Goal: Information Seeking & Learning: Understand process/instructions

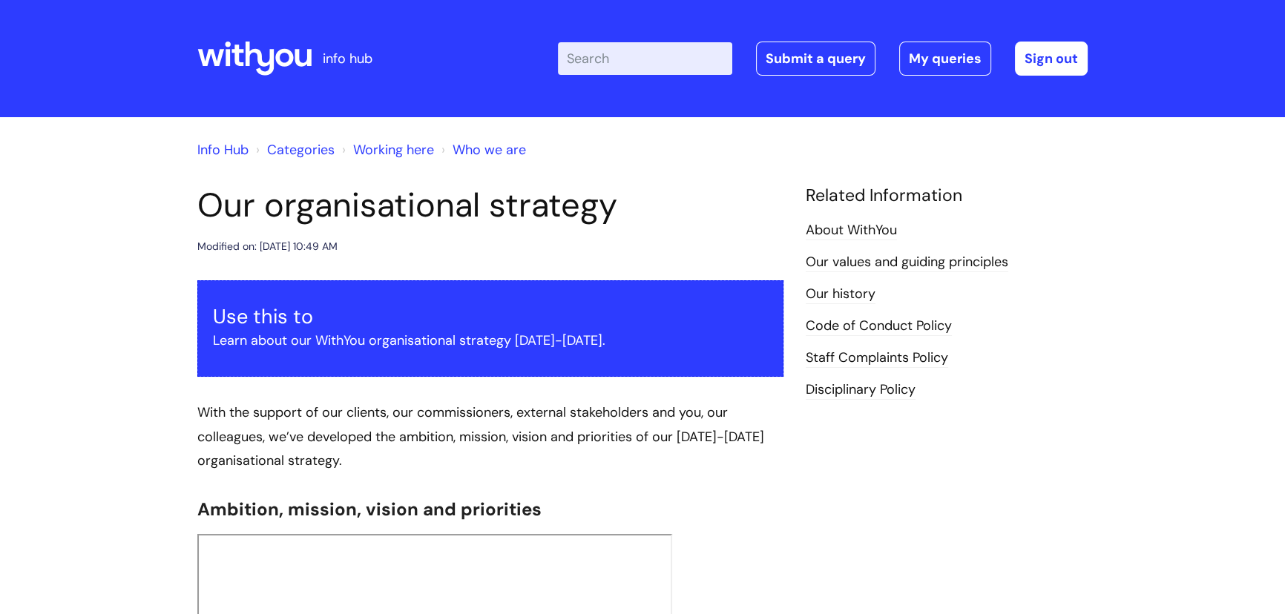
click at [379, 150] on link "Working here" at bounding box center [393, 150] width 81 height 18
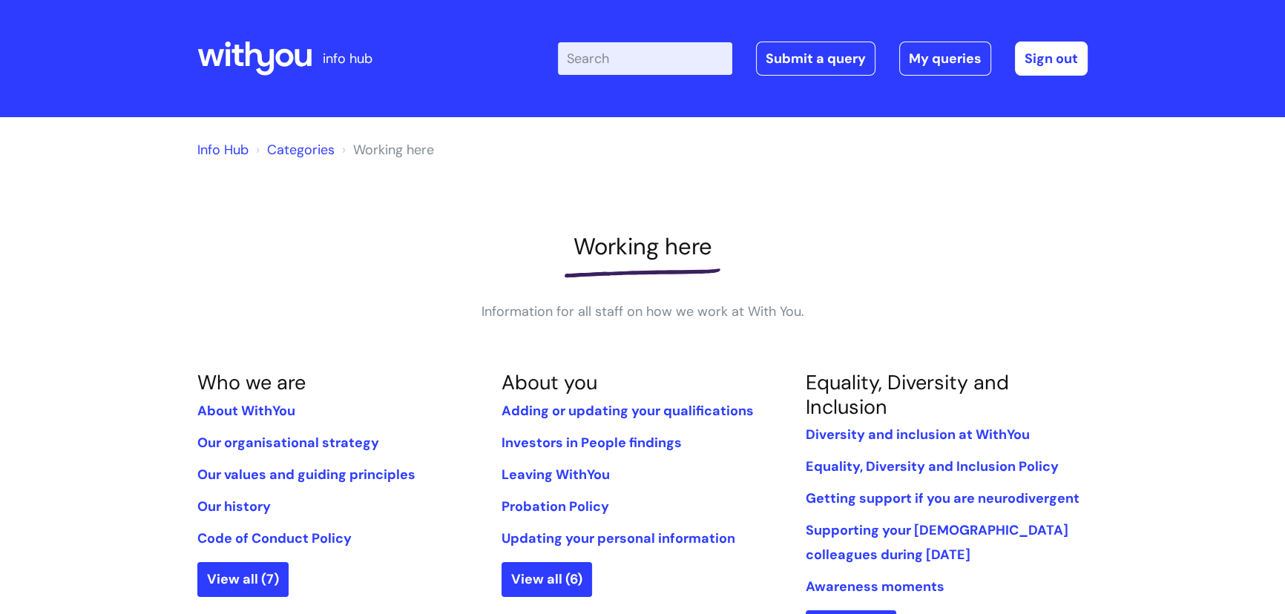
click at [608, 50] on input "Enter your search term here..." at bounding box center [645, 58] width 174 height 33
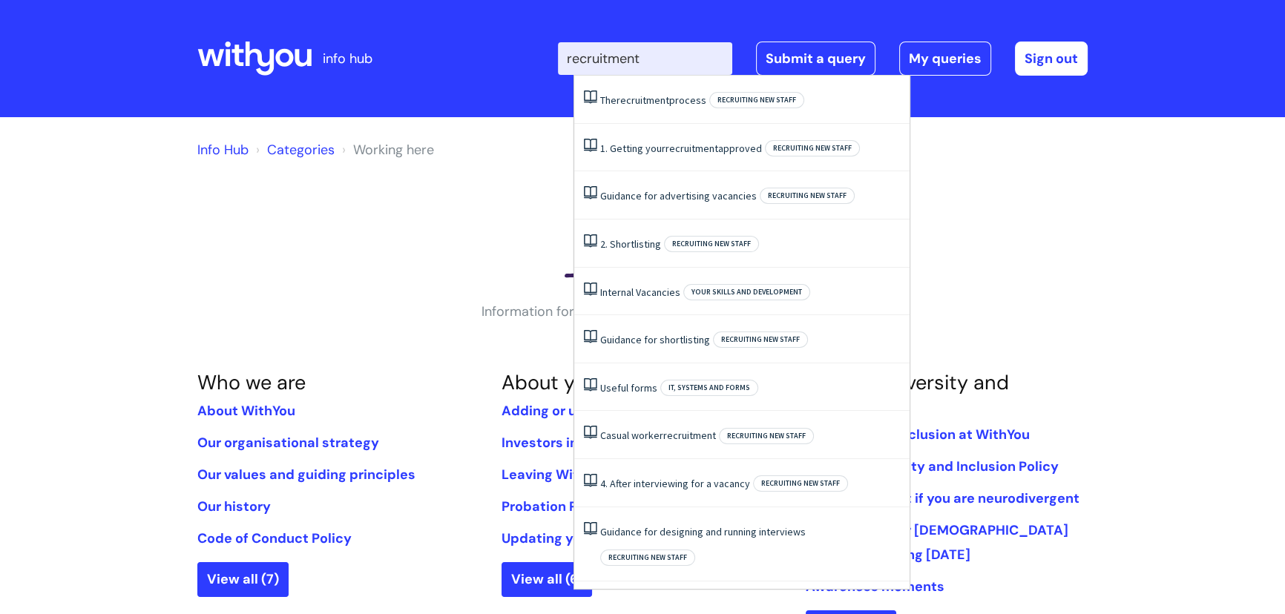
type input "recruitment"
click button "Search" at bounding box center [0, 0] width 0 height 0
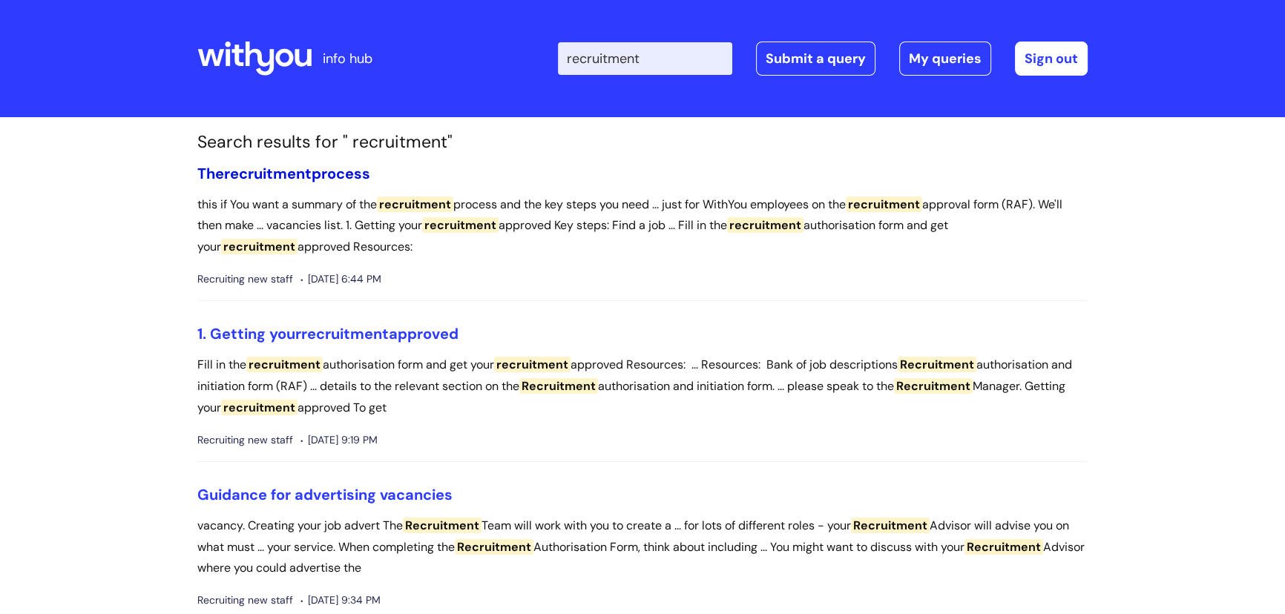
click at [329, 177] on link "The recruitment process" at bounding box center [283, 173] width 173 height 19
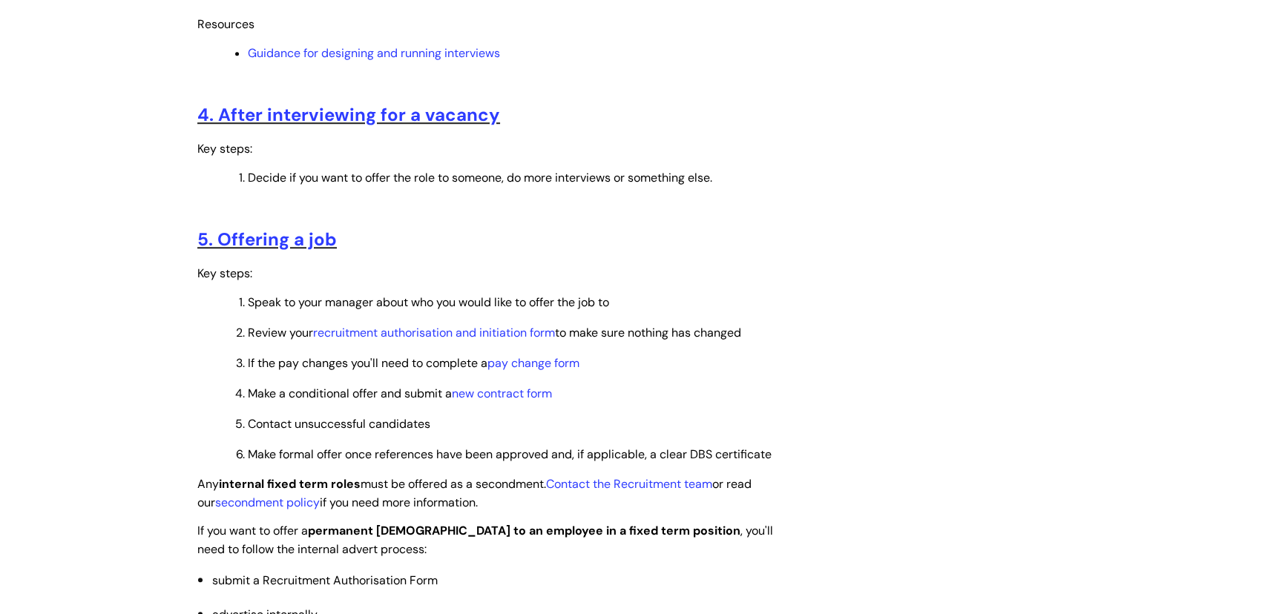
scroll to position [1551, 0]
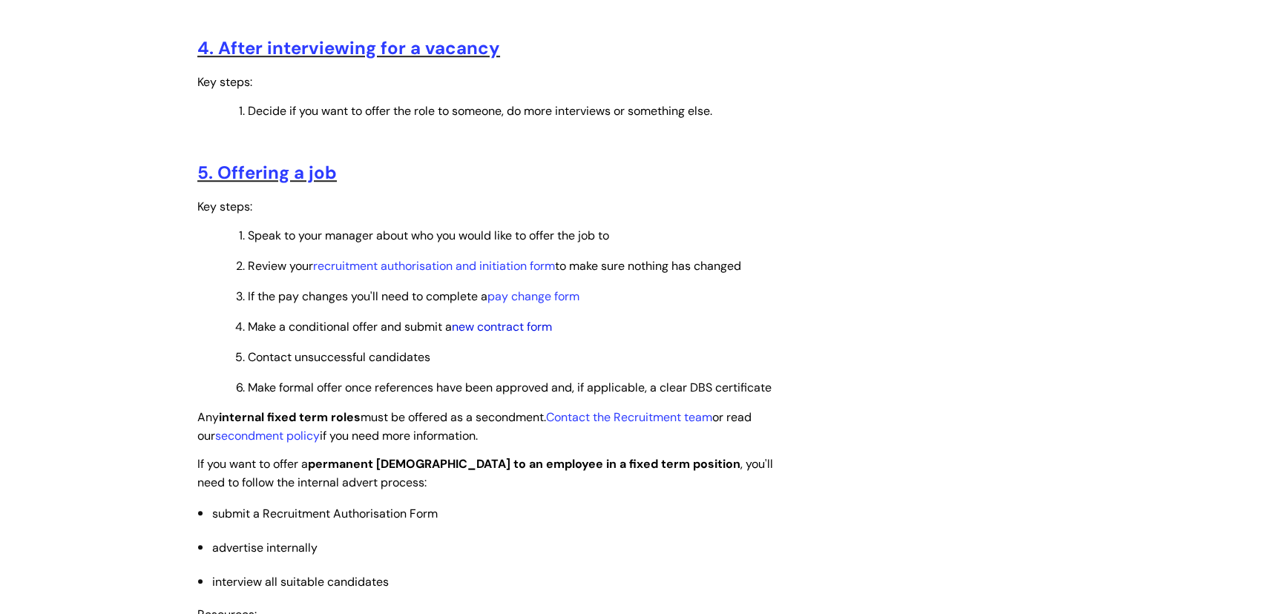
click at [497, 323] on link "new contract form" at bounding box center [502, 327] width 100 height 16
